Goal: Navigation & Orientation: Understand site structure

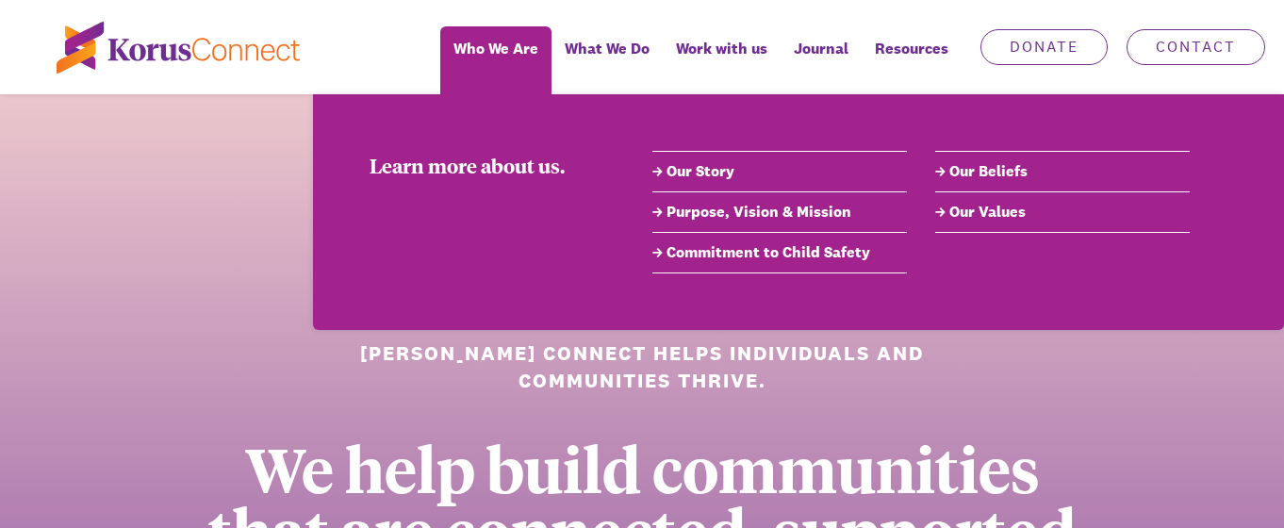
click at [689, 168] on link "Our Story" at bounding box center [779, 171] width 255 height 23
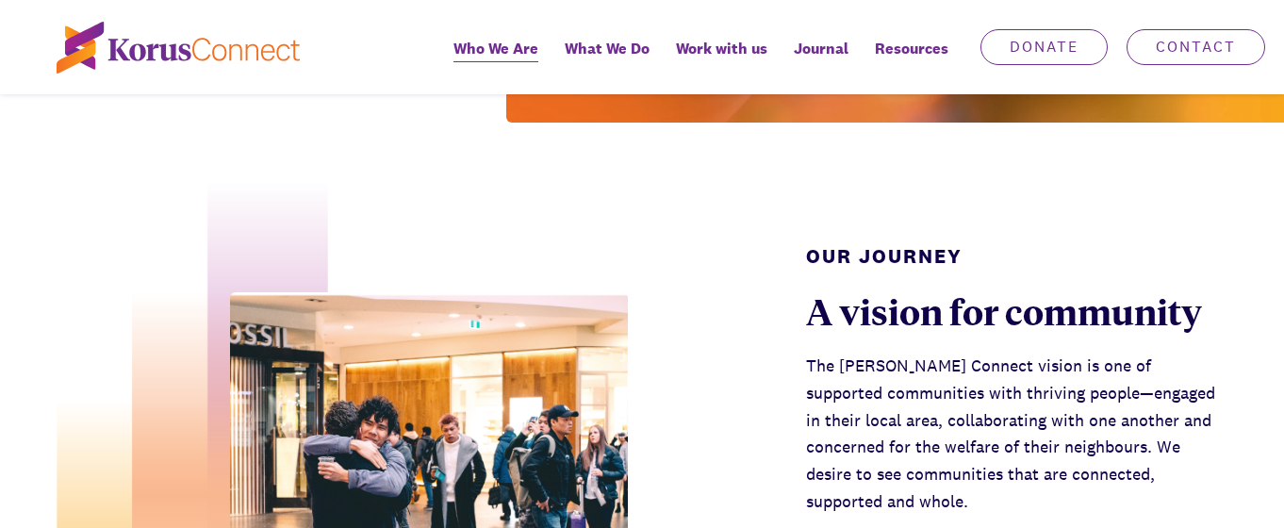
scroll to position [660, 0]
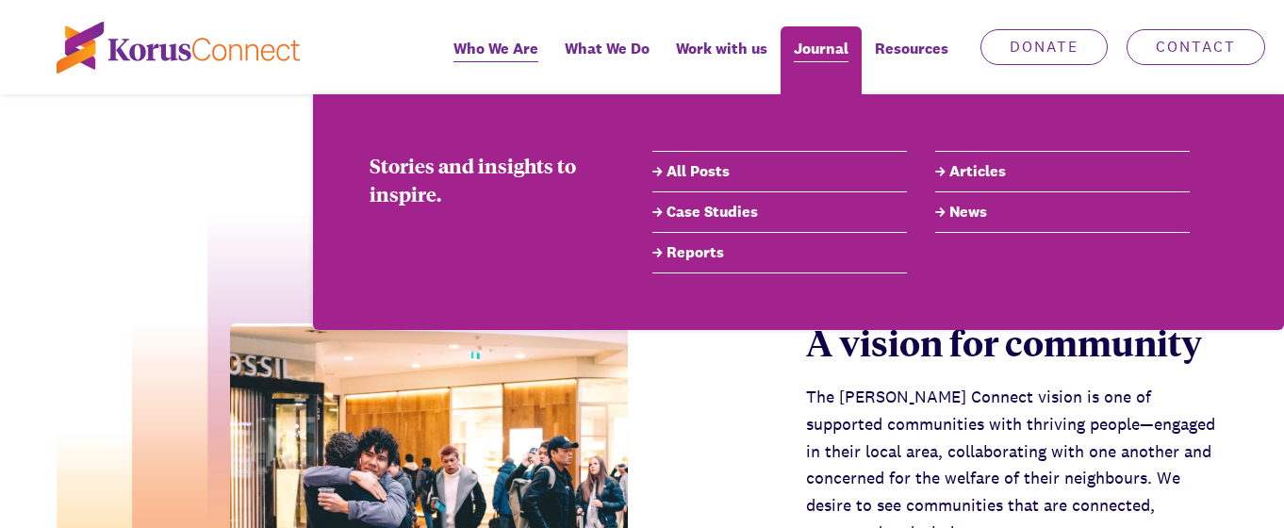
click at [828, 58] on span "Journal" at bounding box center [821, 48] width 55 height 27
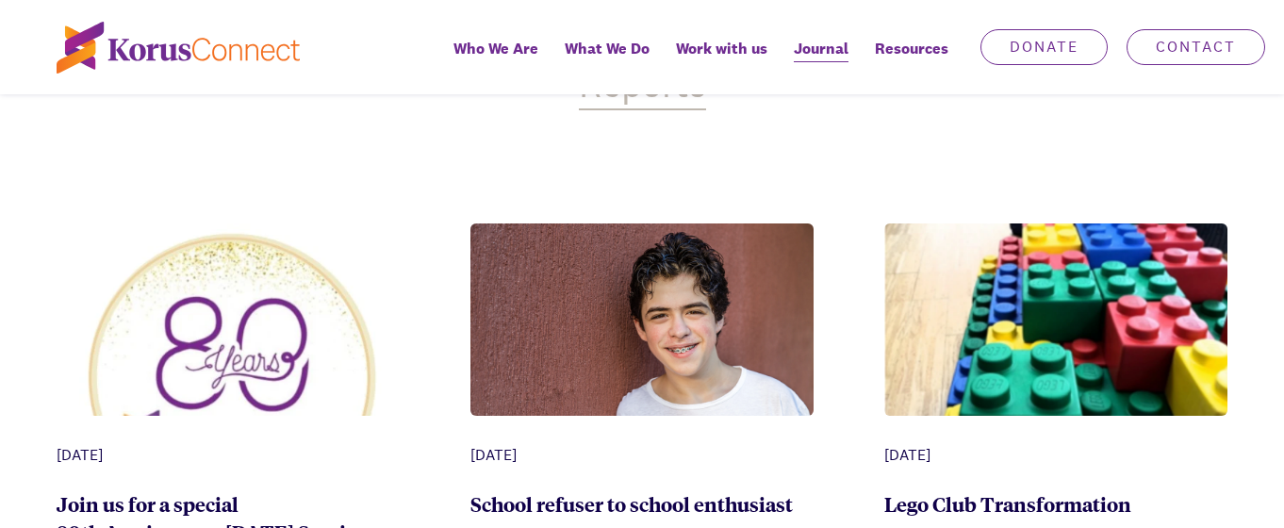
scroll to position [660, 0]
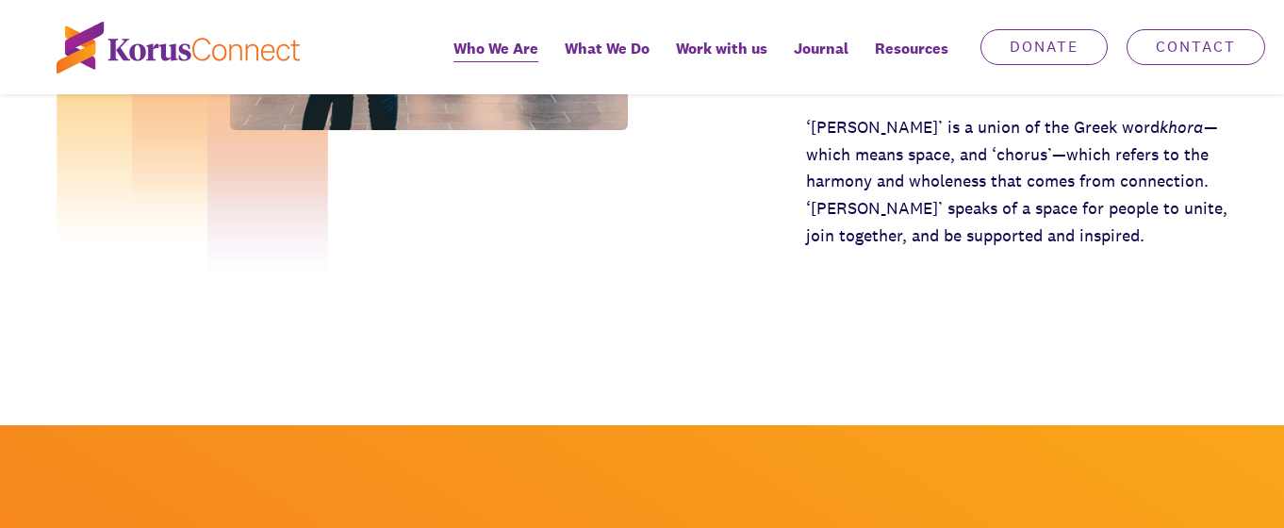
scroll to position [754, 0]
